Goal: Task Accomplishment & Management: Manage account settings

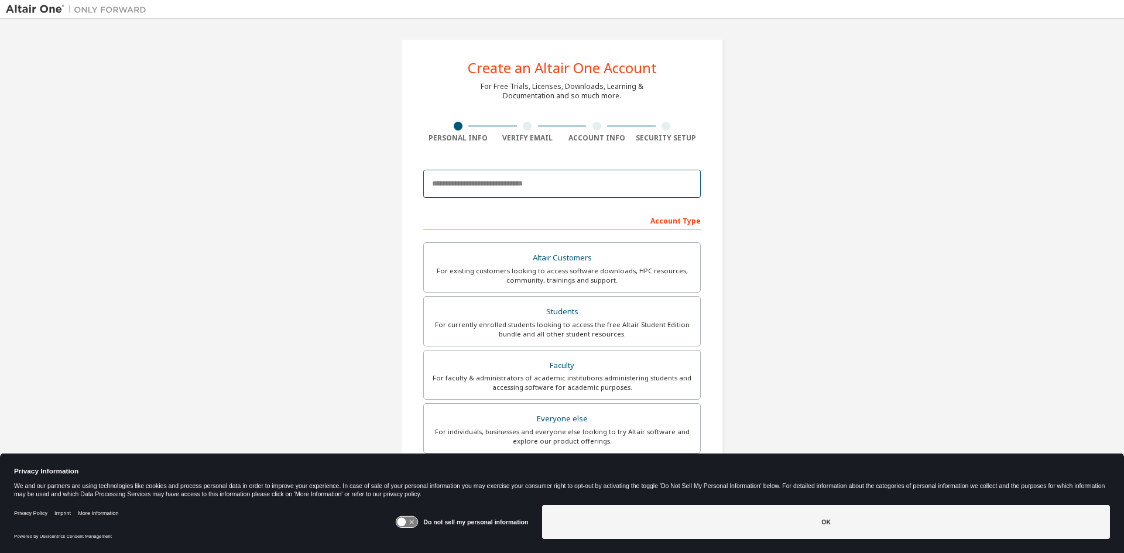
click at [540, 187] on input "email" at bounding box center [561, 184] width 277 height 28
type input "**********"
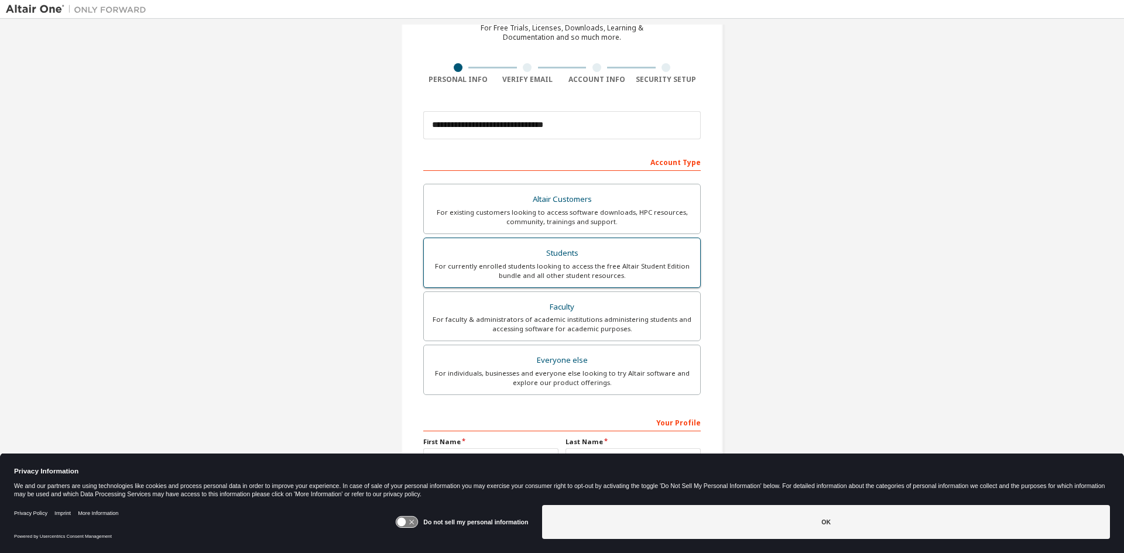
click at [586, 251] on div "Students" at bounding box center [562, 253] width 262 height 16
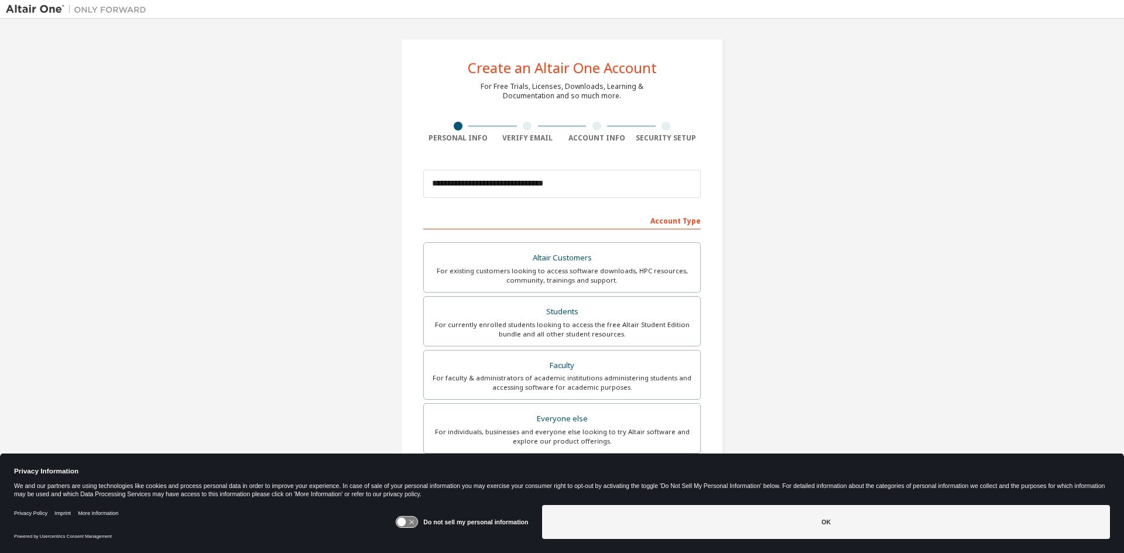
scroll to position [131, 0]
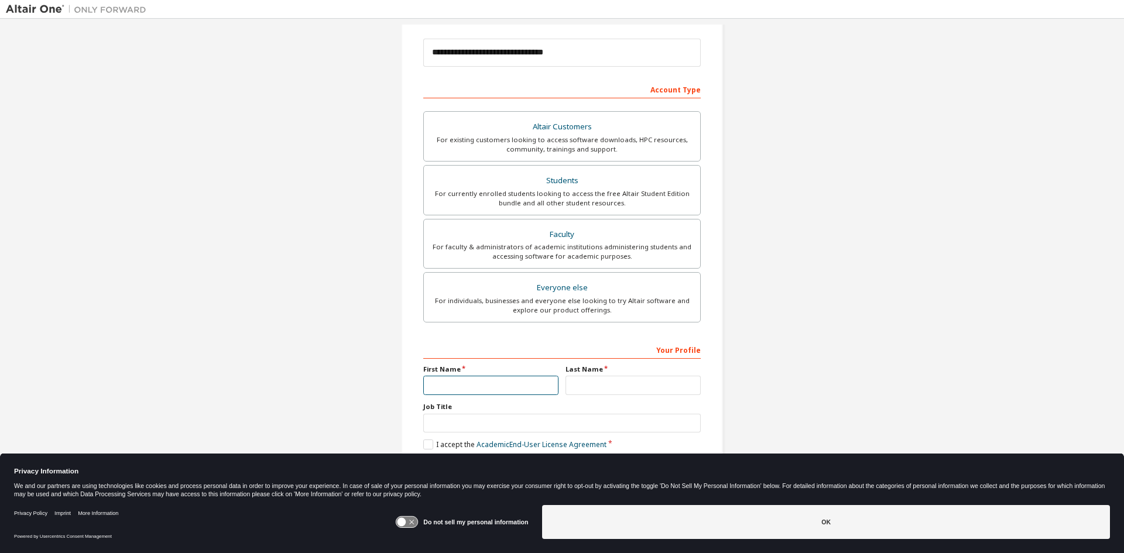
click at [485, 391] on input "text" at bounding box center [490, 385] width 135 height 19
drag, startPoint x: 488, startPoint y: 373, endPoint x: 492, endPoint y: 380, distance: 7.9
click at [490, 375] on div "First Name" at bounding box center [491, 380] width 142 height 30
click at [493, 384] on input "text" at bounding box center [490, 385] width 135 height 19
type input "******"
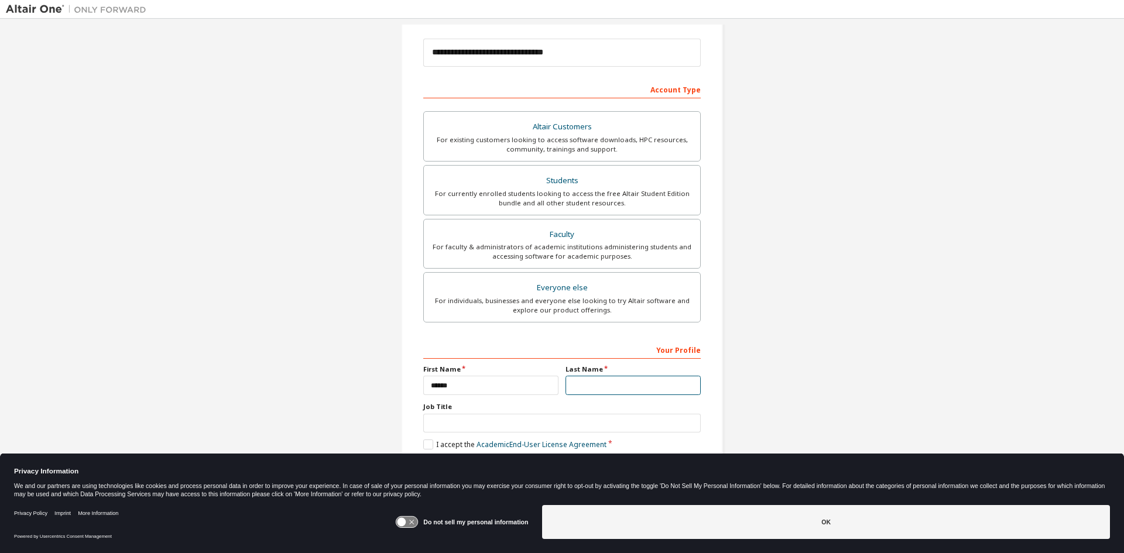
click at [621, 388] on input "text" at bounding box center [632, 385] width 135 height 19
type input "******"
click at [480, 422] on input "text" at bounding box center [561, 423] width 277 height 19
type input "*******"
click at [432, 442] on label "I accept the Academic End-User License Agreement" at bounding box center [514, 444] width 183 height 10
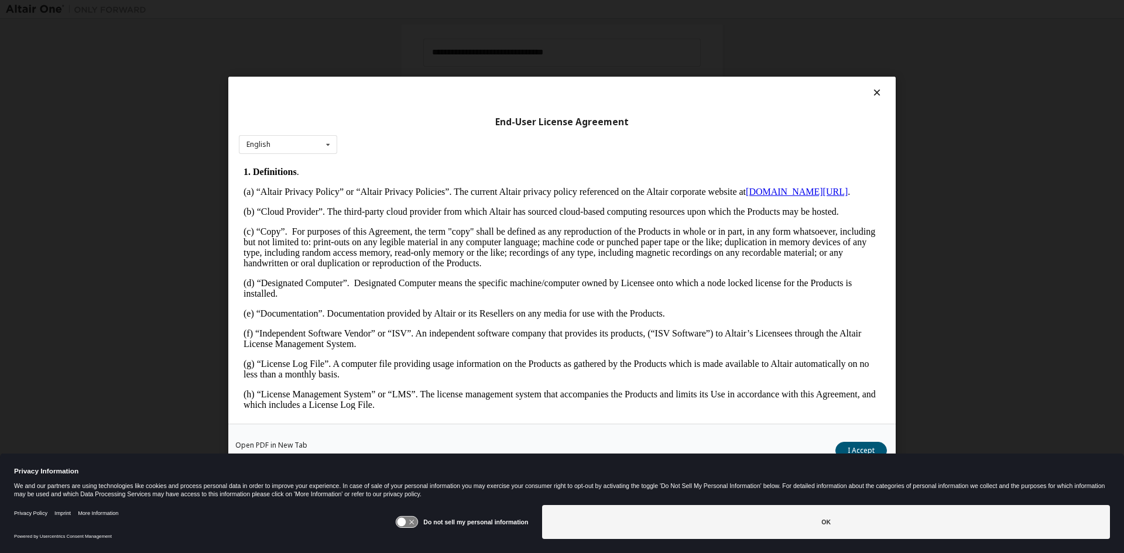
scroll to position [527, 0]
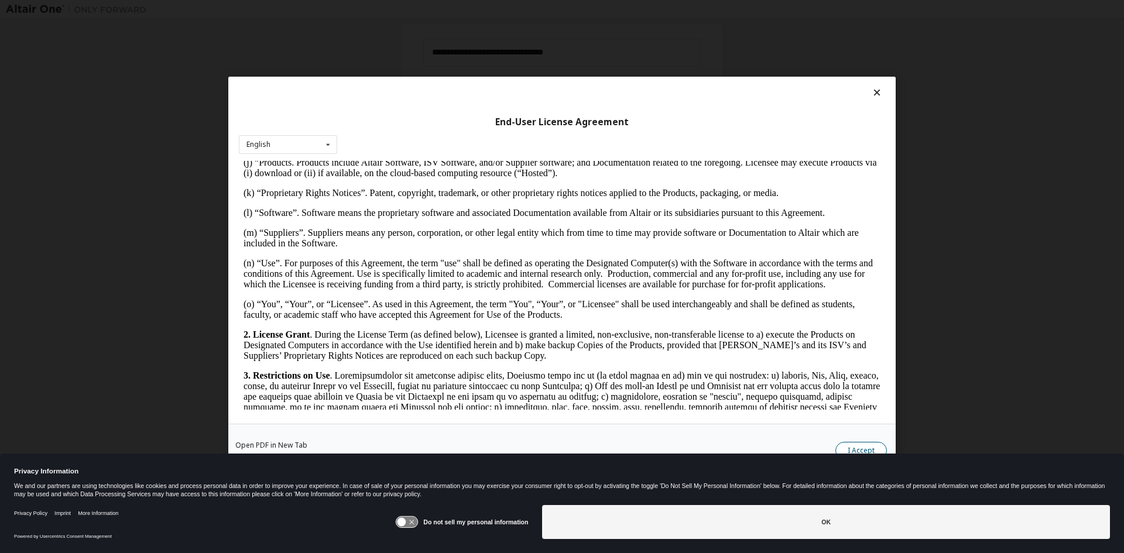
click at [864, 448] on button "I Accept" at bounding box center [860, 450] width 51 height 18
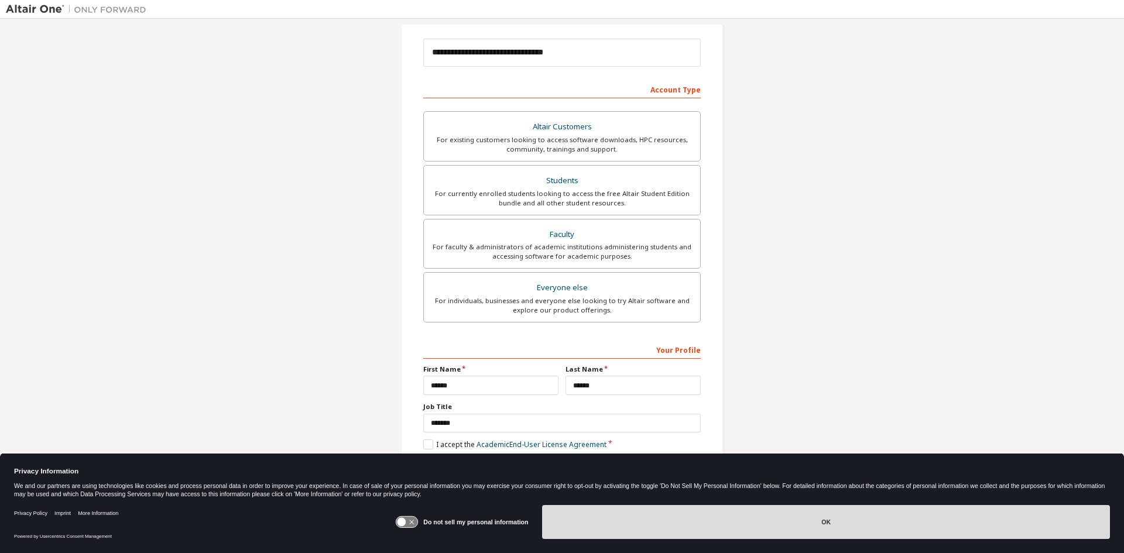
click at [793, 516] on button "OK" at bounding box center [826, 522] width 568 height 34
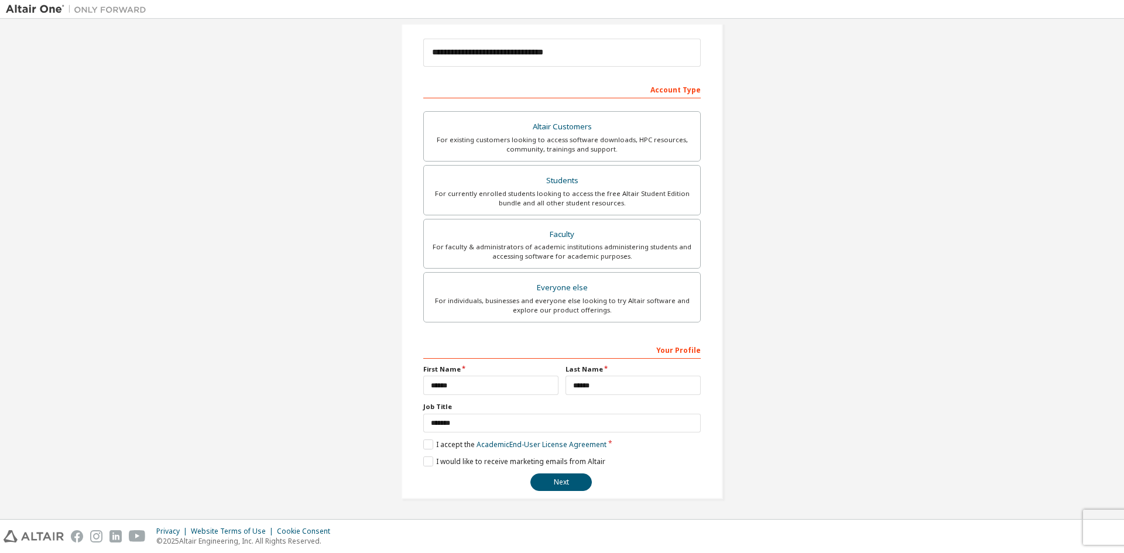
scroll to position [0, 0]
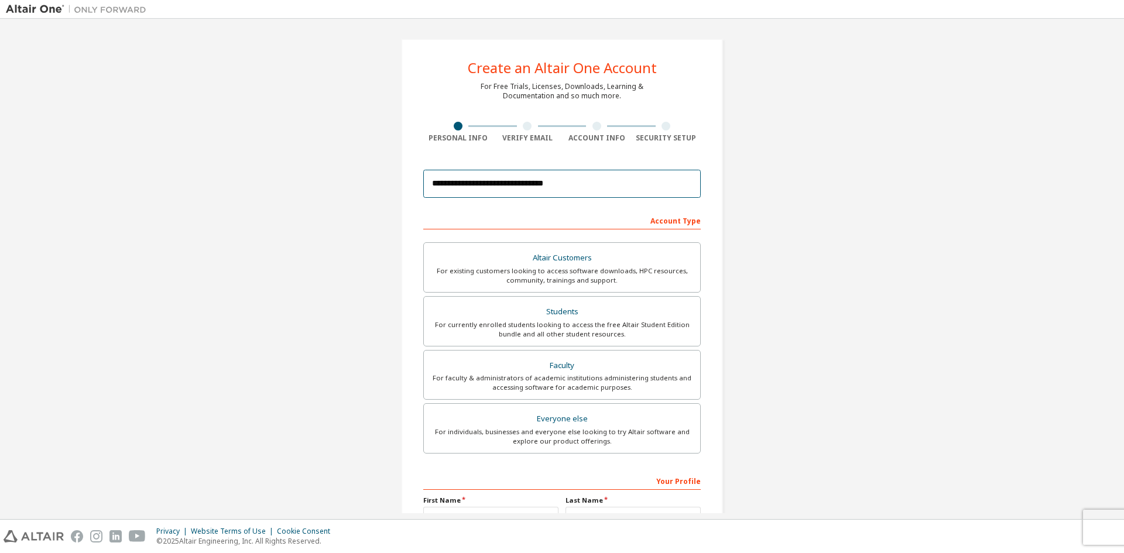
click at [594, 193] on input "**********" at bounding box center [561, 184] width 277 height 28
click at [568, 186] on input "**********" at bounding box center [561, 184] width 277 height 28
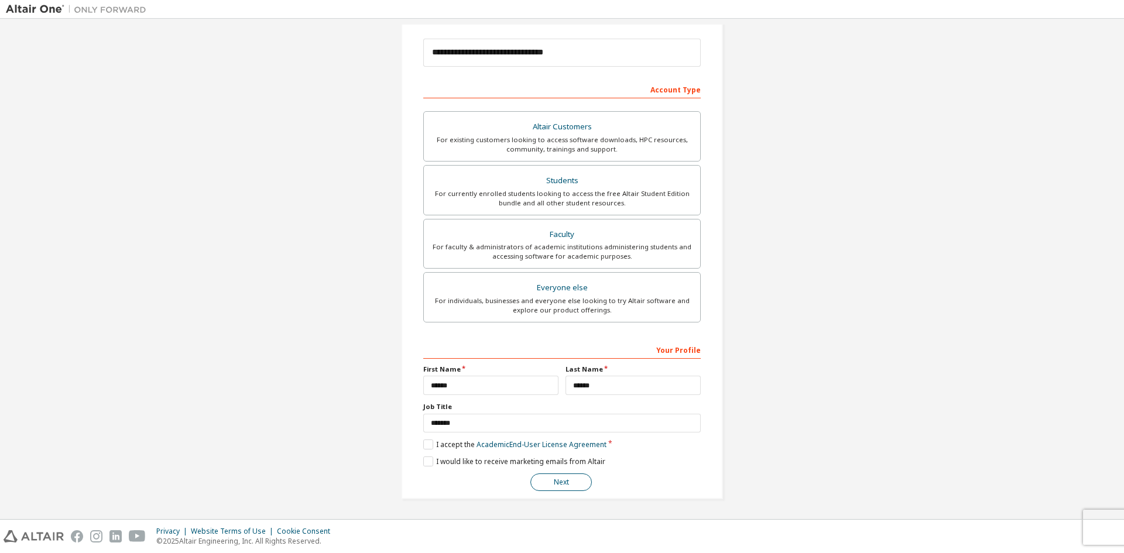
click at [556, 484] on button "Next" at bounding box center [560, 482] width 61 height 18
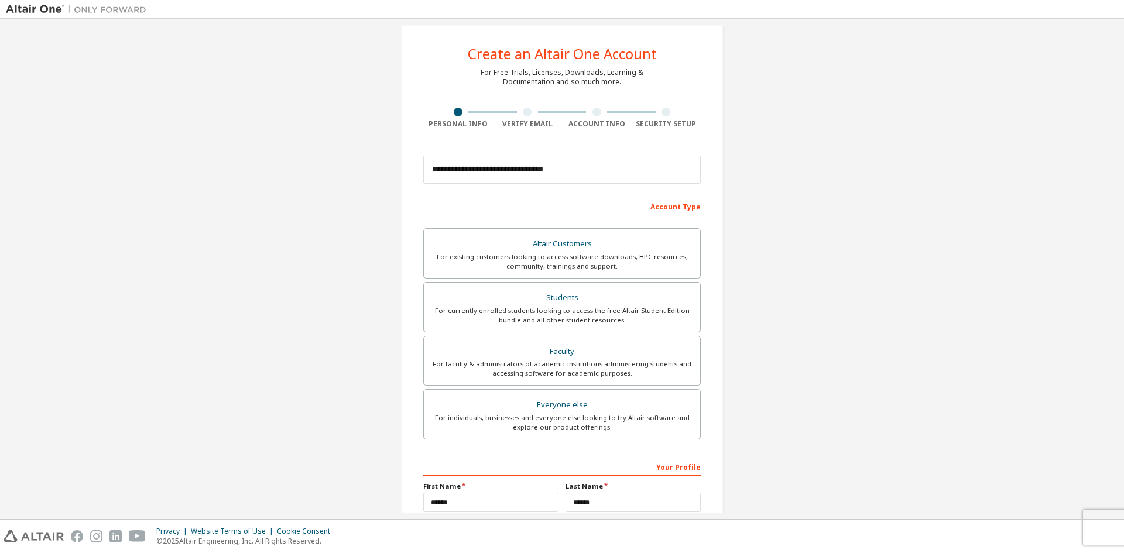
scroll to position [0, 0]
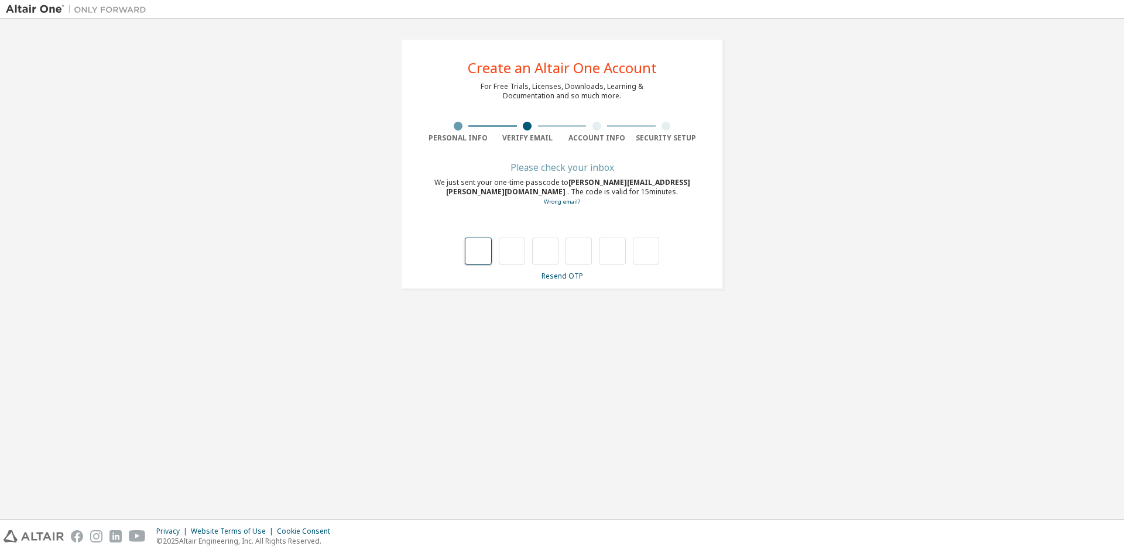
click at [475, 245] on input "text" at bounding box center [478, 251] width 26 height 27
type input "*"
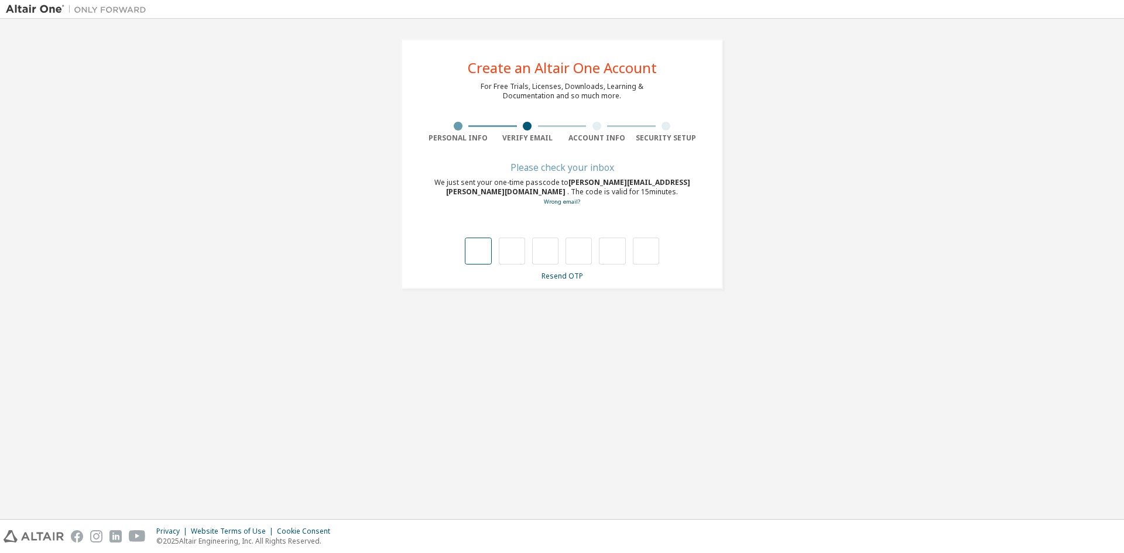
type input "*"
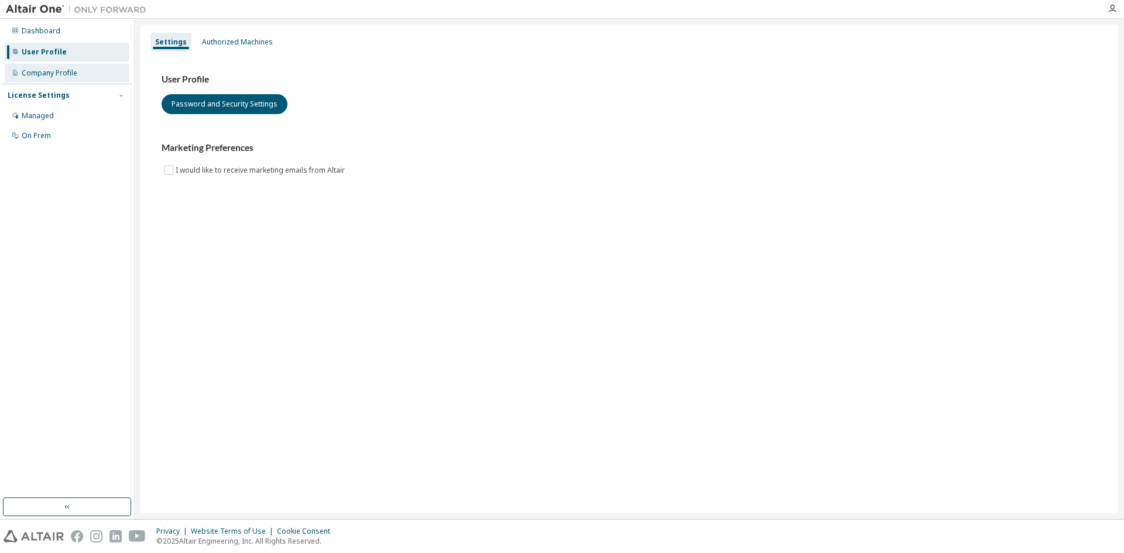
click at [22, 69] on div "Company Profile" at bounding box center [50, 72] width 56 height 9
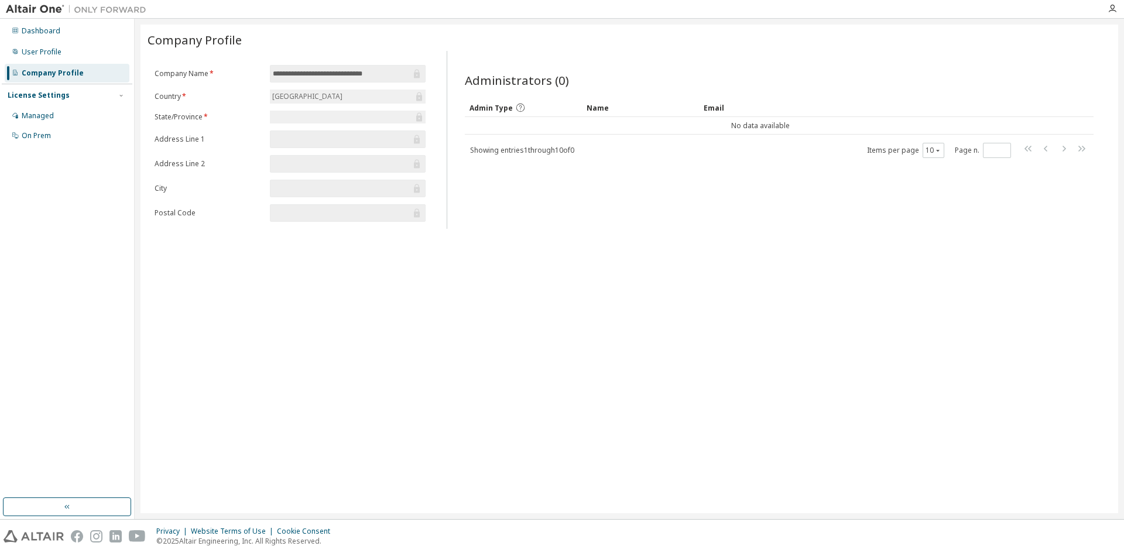
click at [37, 95] on div "License Settings" at bounding box center [39, 95] width 62 height 9
click at [47, 99] on div "License Settings" at bounding box center [39, 95] width 62 height 9
click at [46, 108] on div "Managed" at bounding box center [67, 116] width 125 height 19
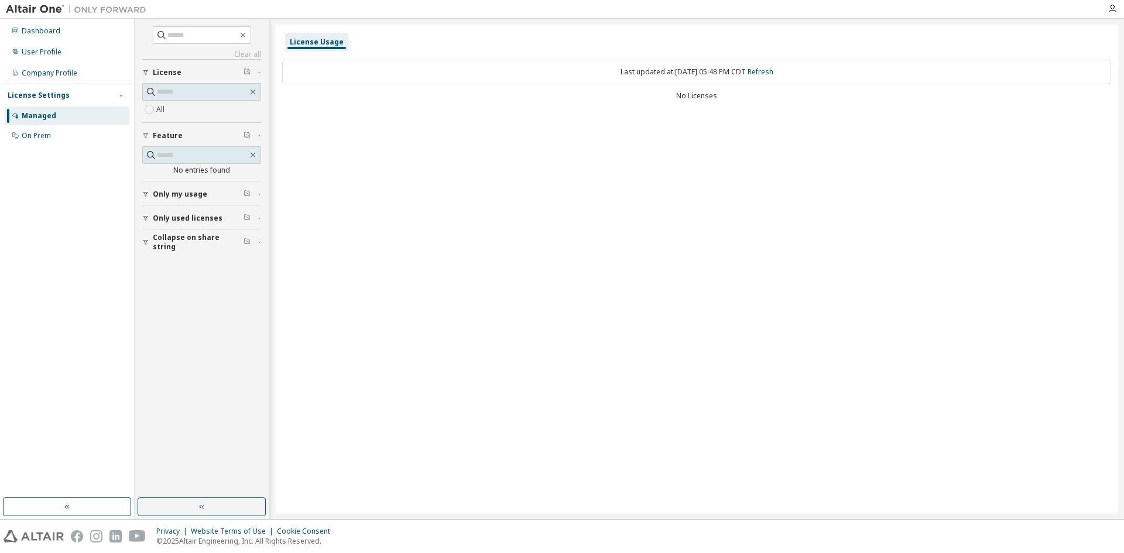
click at [197, 191] on span "Only my usage" at bounding box center [180, 194] width 54 height 9
click at [181, 248] on span "Only used licenses" at bounding box center [188, 252] width 70 height 9
click at [170, 308] on span "Collapse on share string" at bounding box center [198, 310] width 91 height 19
click at [18, 135] on icon at bounding box center [15, 135] width 7 height 7
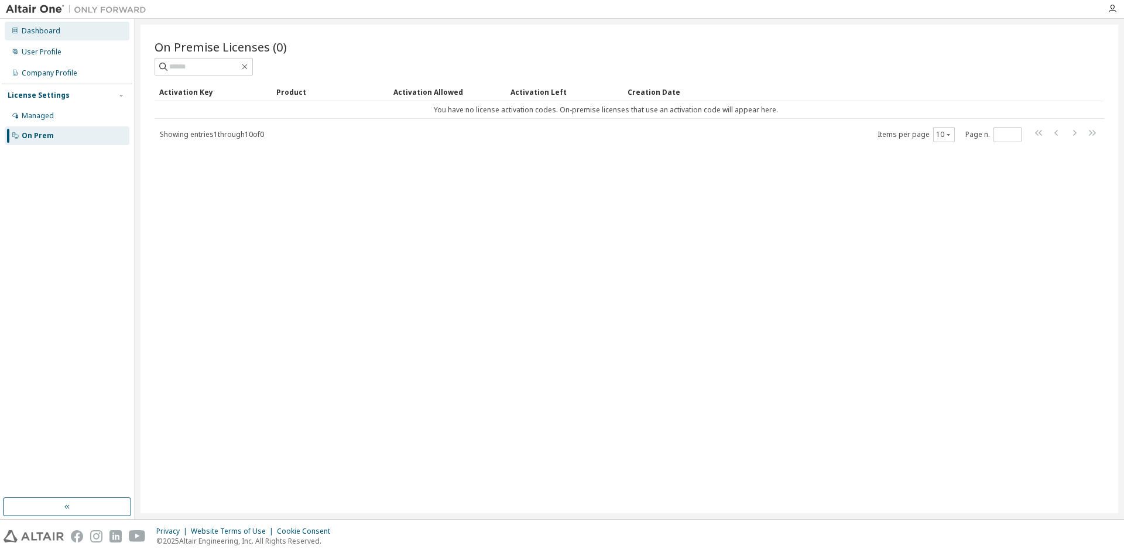
click at [38, 26] on div "Dashboard" at bounding box center [41, 30] width 39 height 9
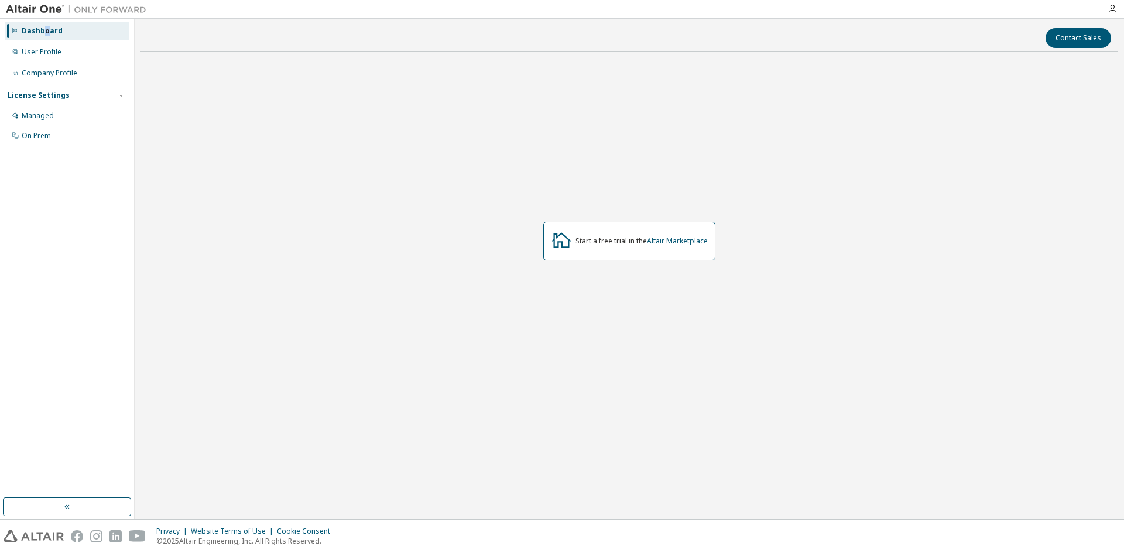
click at [46, 19] on div "Dashboard User Profile Company Profile License Settings Managed On Prem" at bounding box center [67, 269] width 135 height 500
click at [682, 242] on link "Altair Marketplace" at bounding box center [677, 241] width 61 height 10
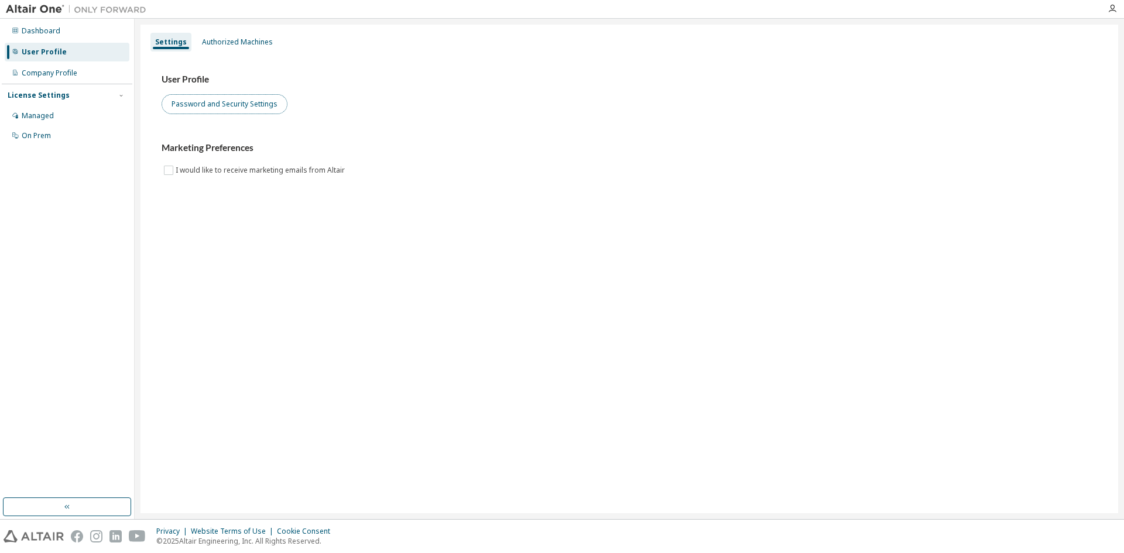
click at [233, 102] on button "Password and Security Settings" at bounding box center [225, 104] width 126 height 20
